Goal: Navigation & Orientation: Find specific page/section

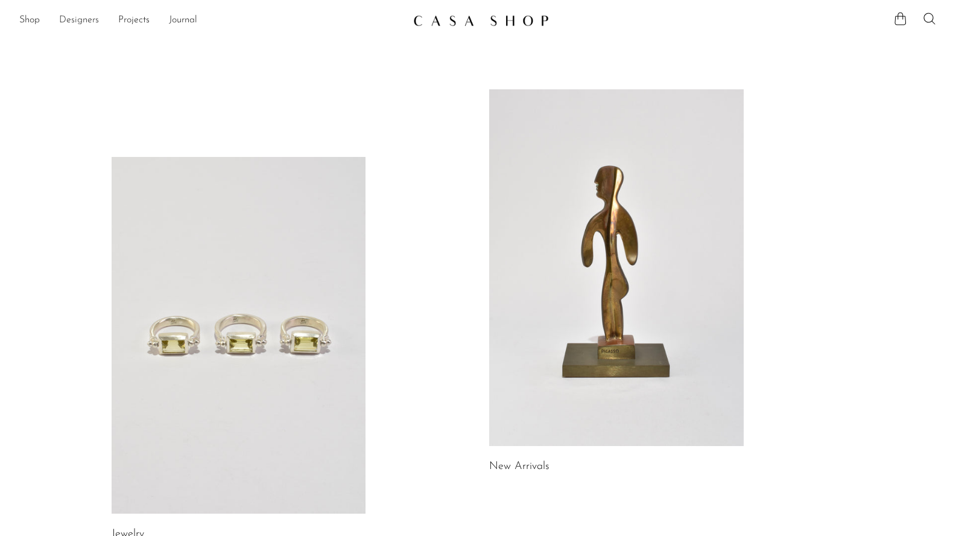
click at [85, 17] on link "Designers" at bounding box center [79, 21] width 40 height 16
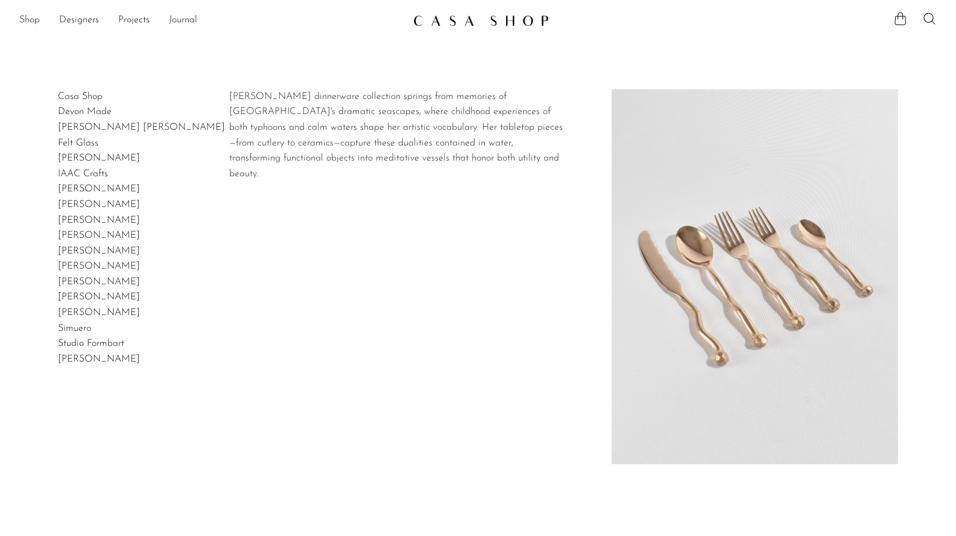
click at [78, 189] on link "[PERSON_NAME]" at bounding box center [99, 189] width 82 height 10
